Goal: Transaction & Acquisition: Register for event/course

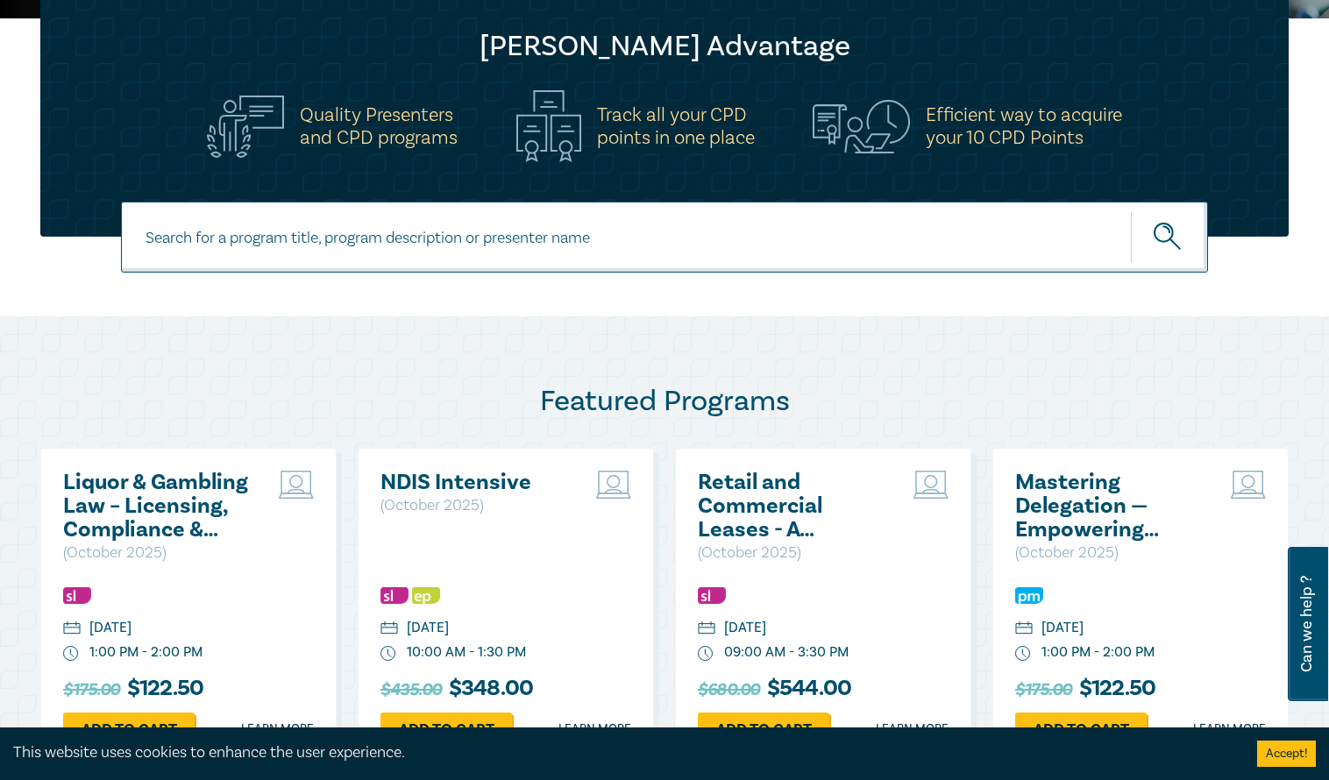
scroll to position [526, 0]
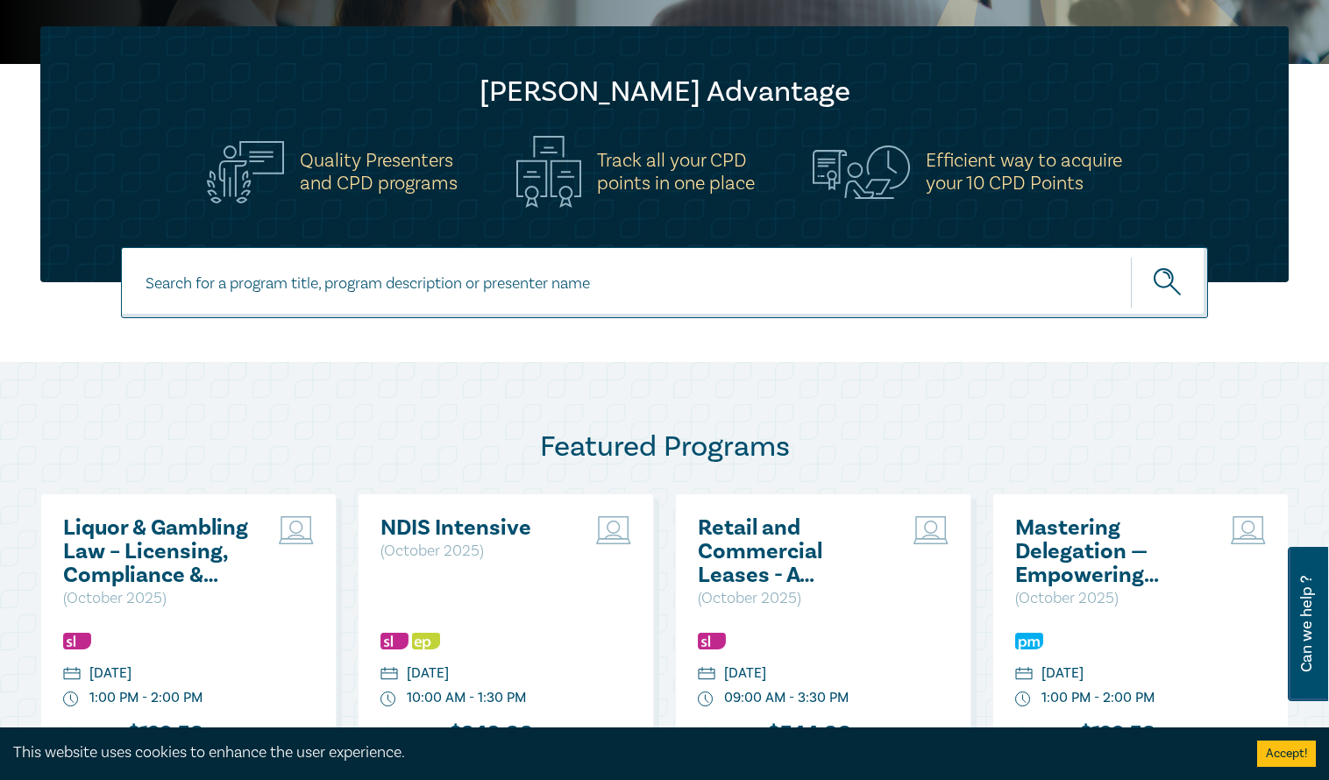
click at [513, 287] on input at bounding box center [664, 282] width 1087 height 71
type input "family"
click at [1131, 256] on button "submit" at bounding box center [1169, 282] width 77 height 53
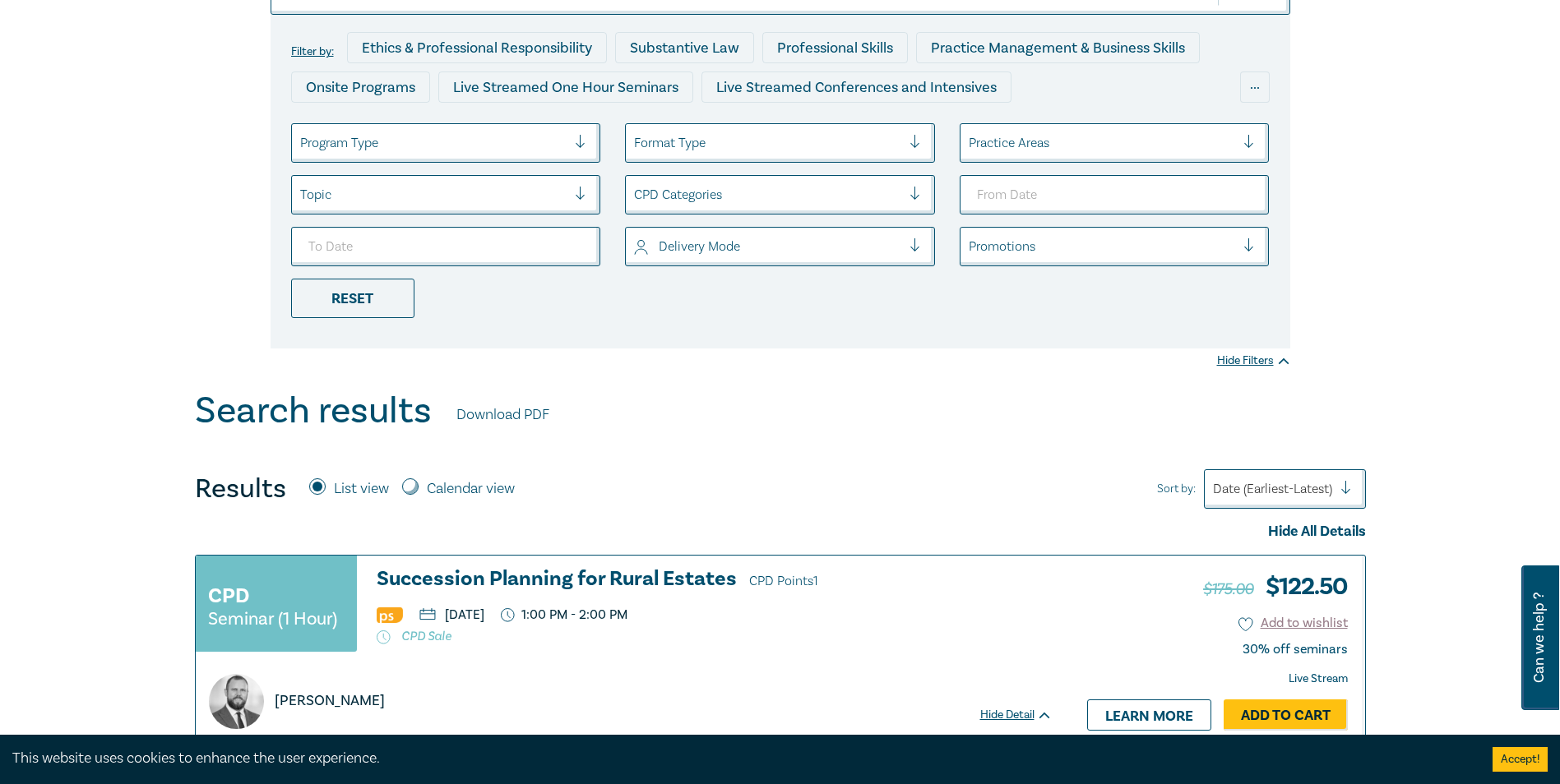
scroll to position [164, 0]
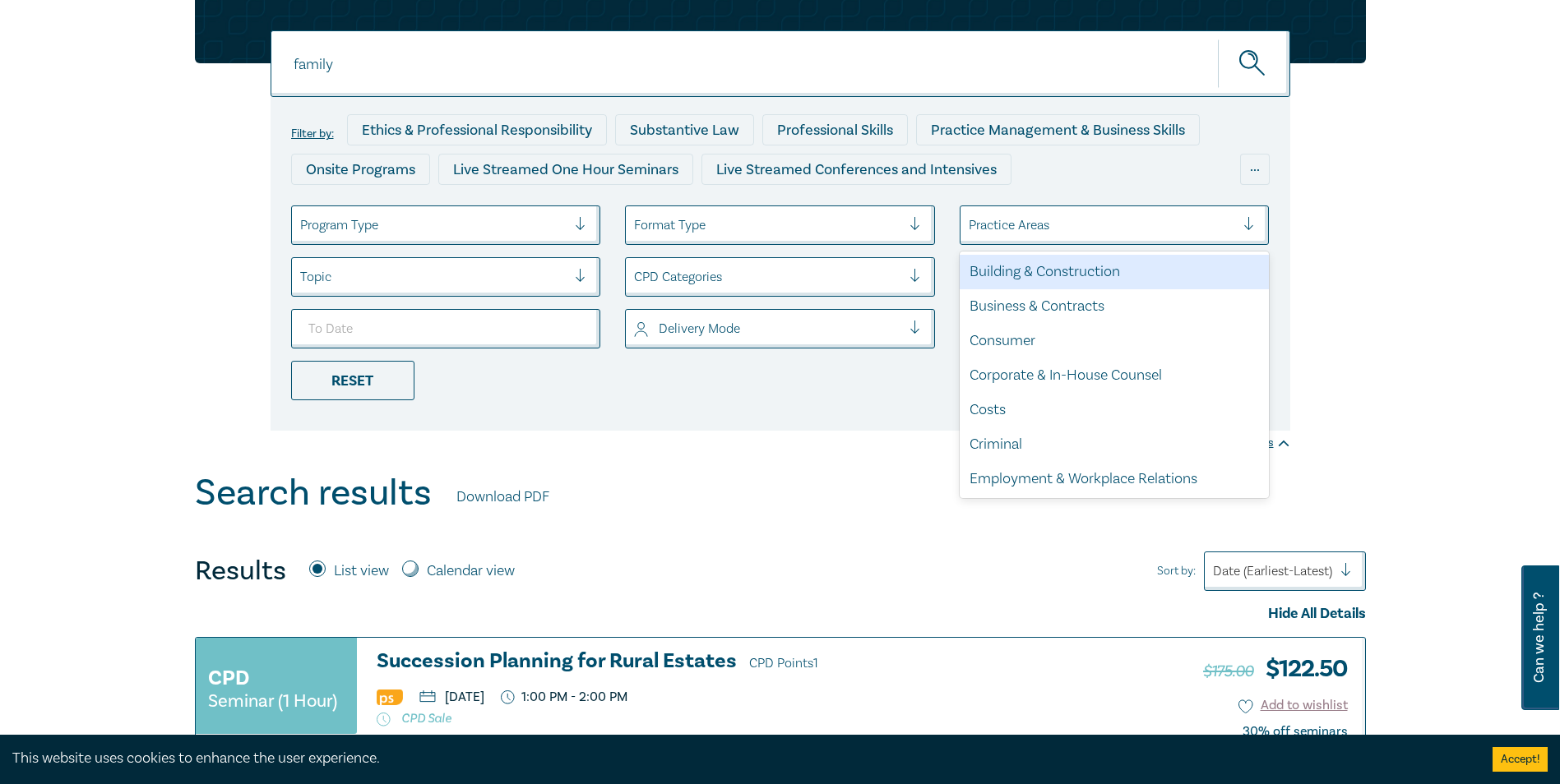
click at [1246, 220] on div at bounding box center [1255, 225] width 24 height 17
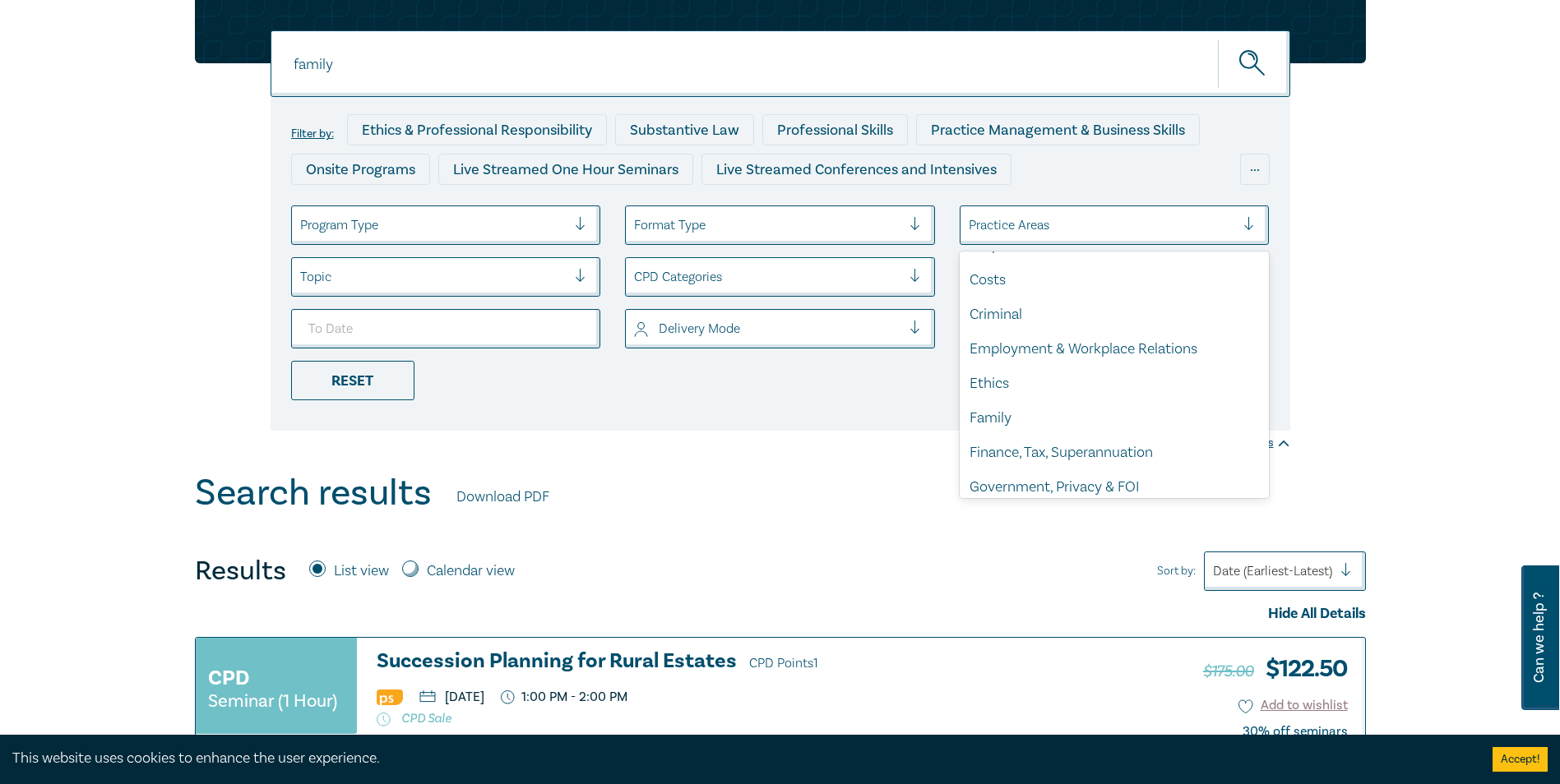
scroll to position [142, 0]
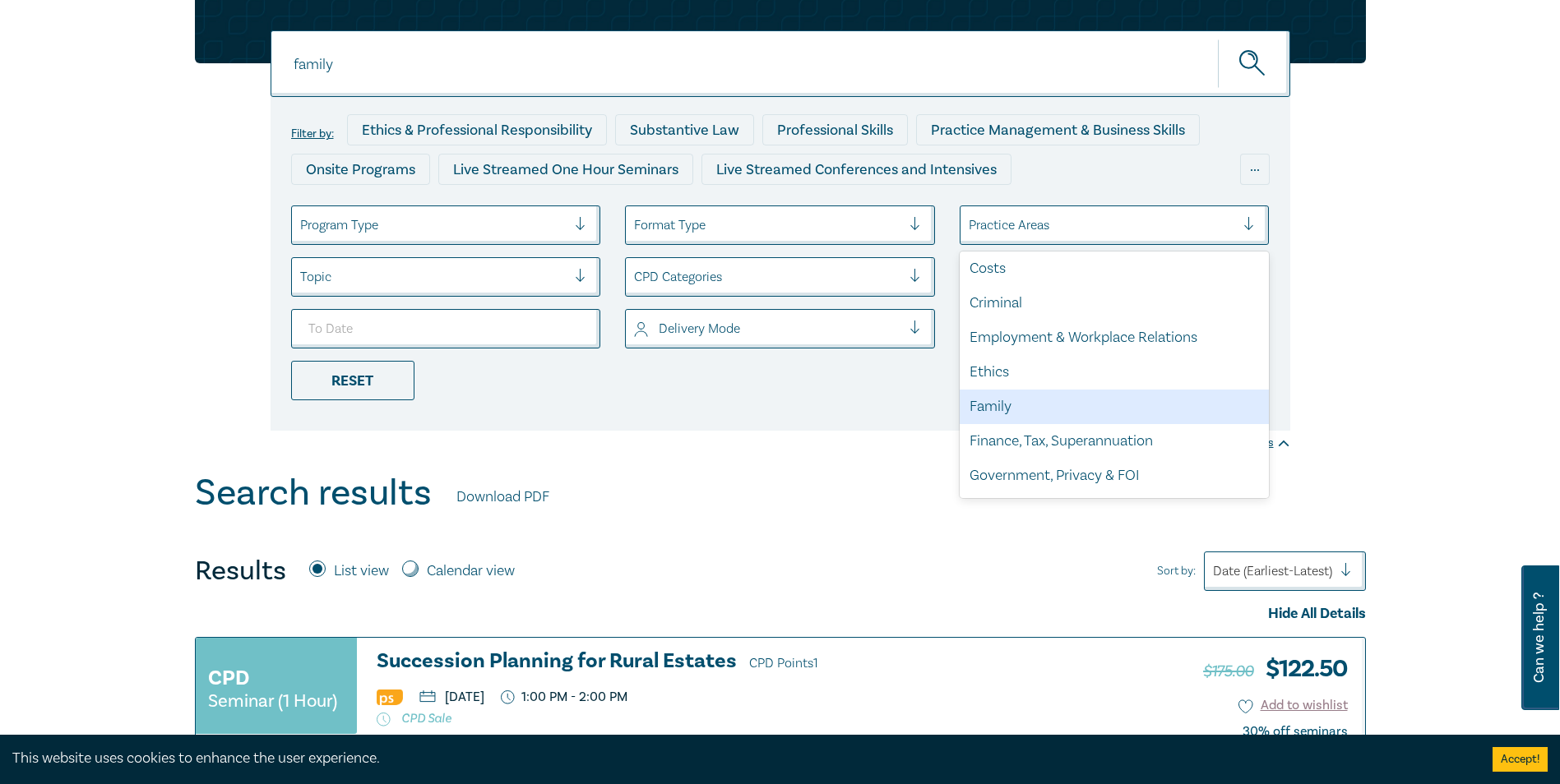
click at [1109, 408] on div "Family" at bounding box center [1114, 406] width 310 height 35
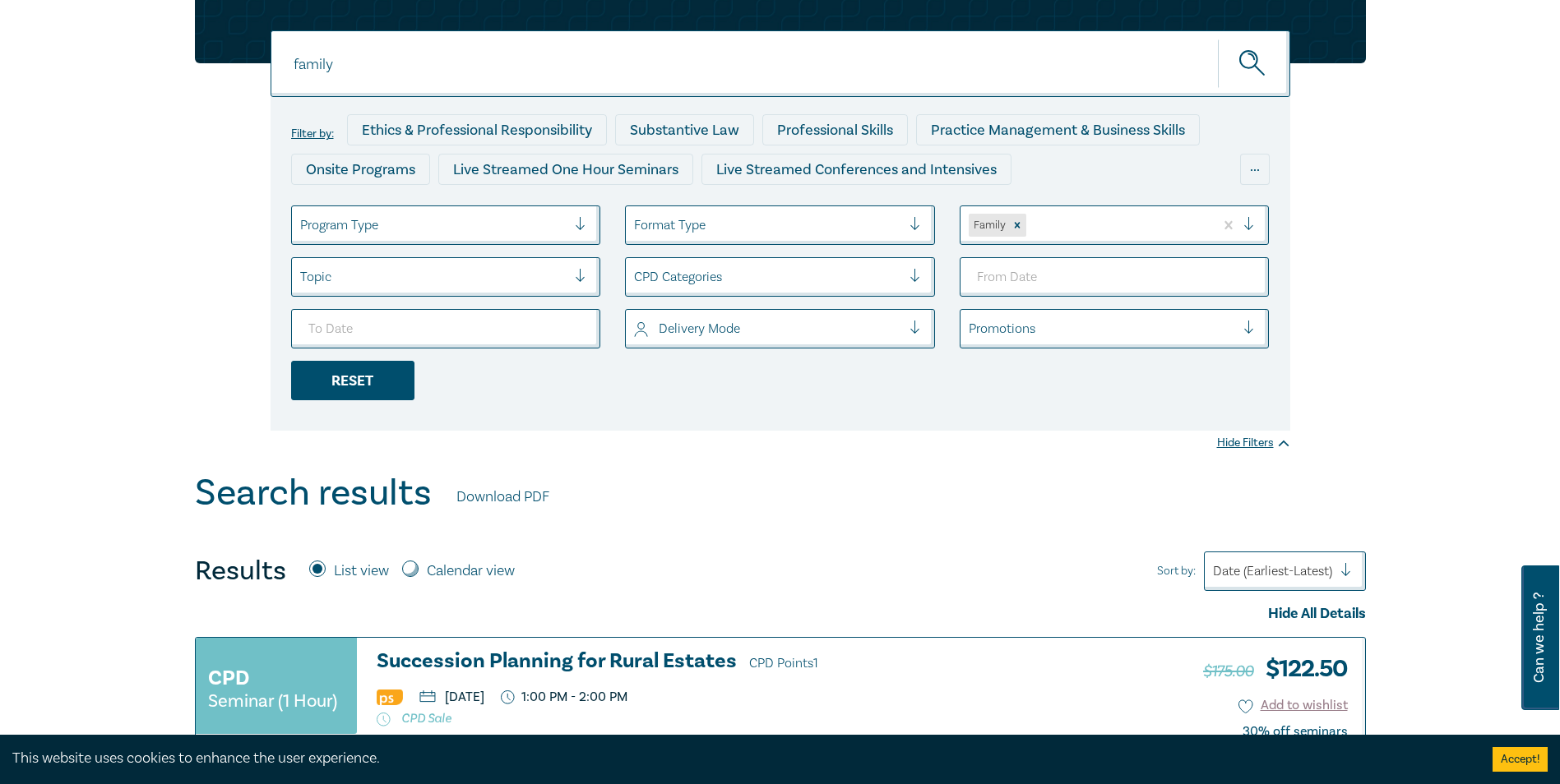
click at [378, 369] on div "Reset" at bounding box center [352, 381] width 123 height 39
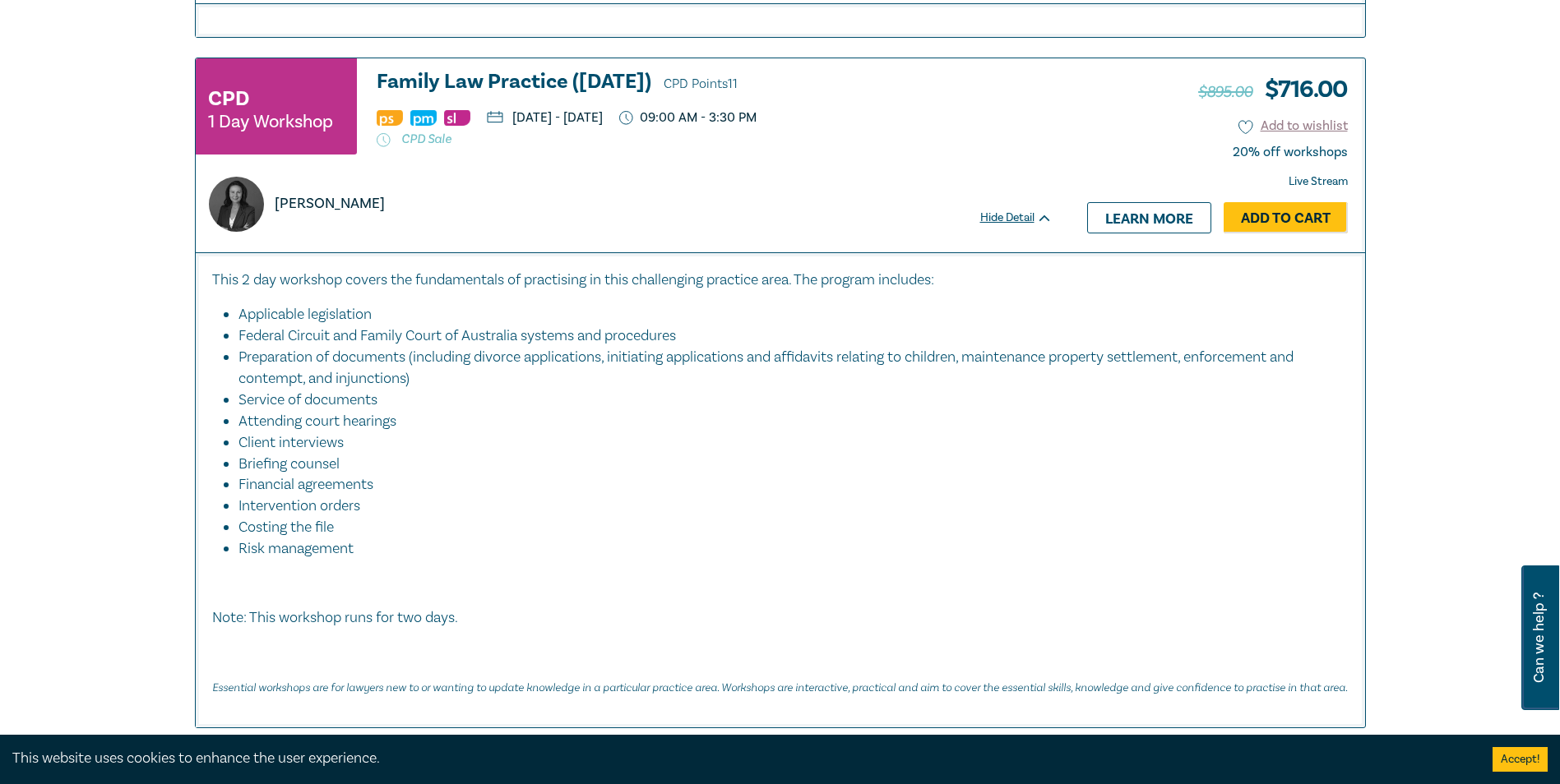
scroll to position [6138, 0]
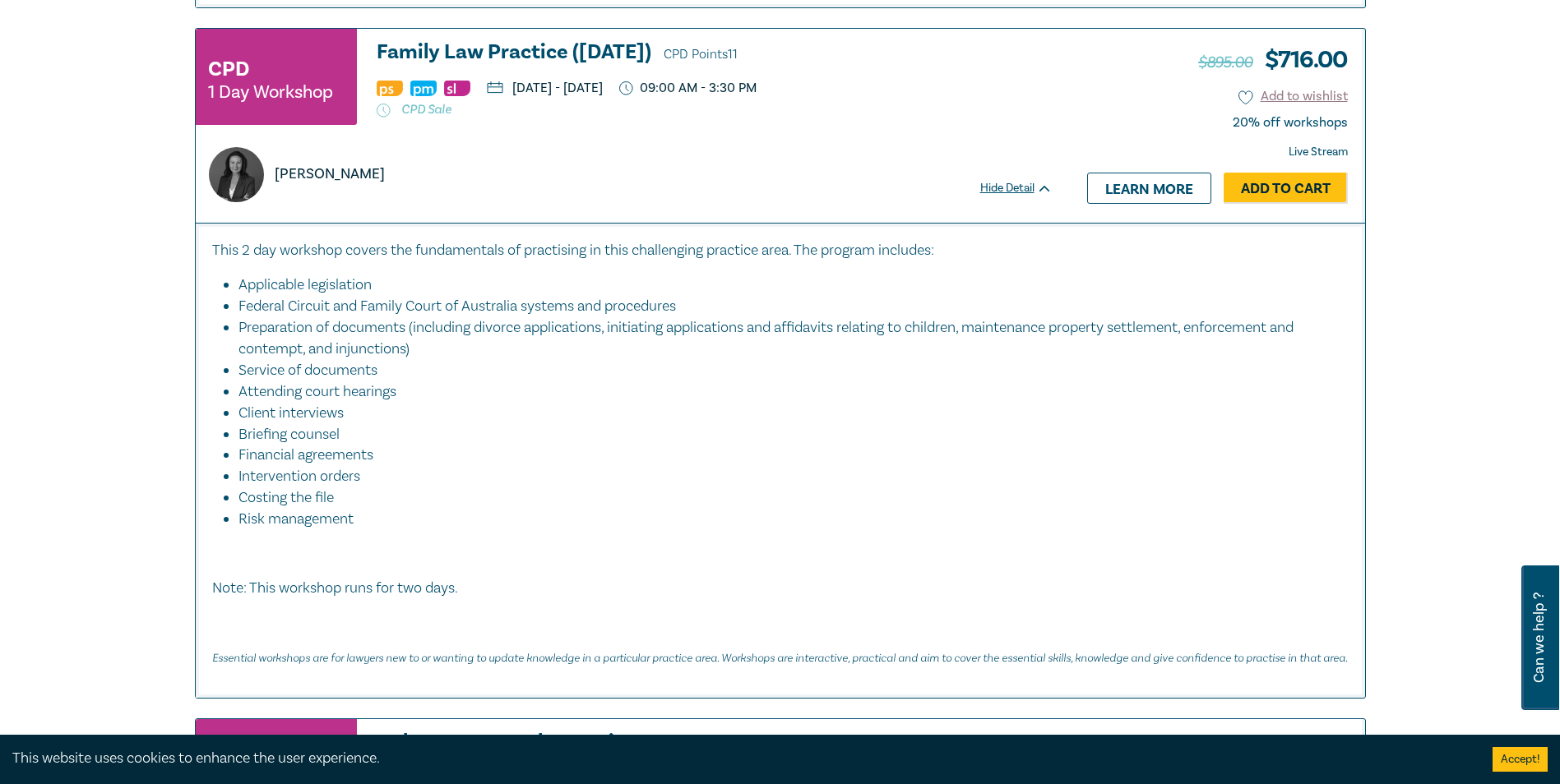
click at [456, 41] on h3 "Family Law Practice (November 2025) CPD Points 11" at bounding box center [714, 53] width 675 height 24
